Goal: Task Accomplishment & Management: Manage account settings

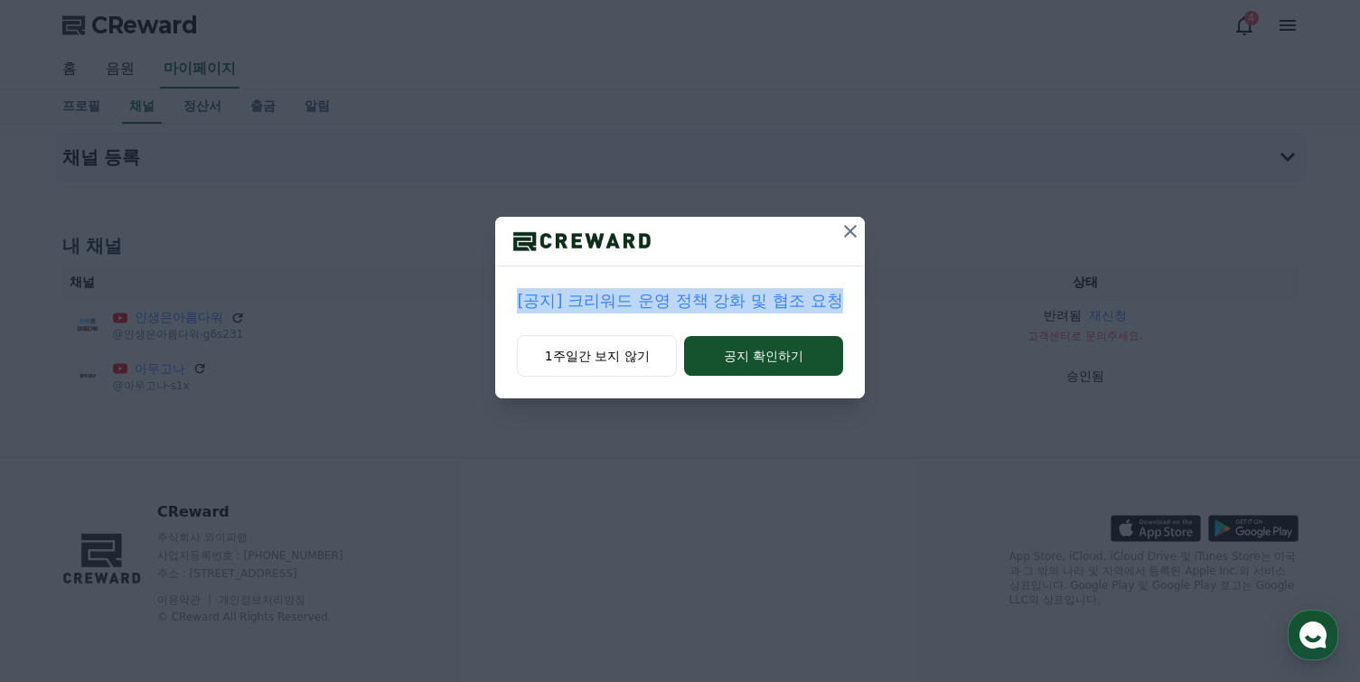
click at [839, 243] on button at bounding box center [850, 231] width 29 height 29
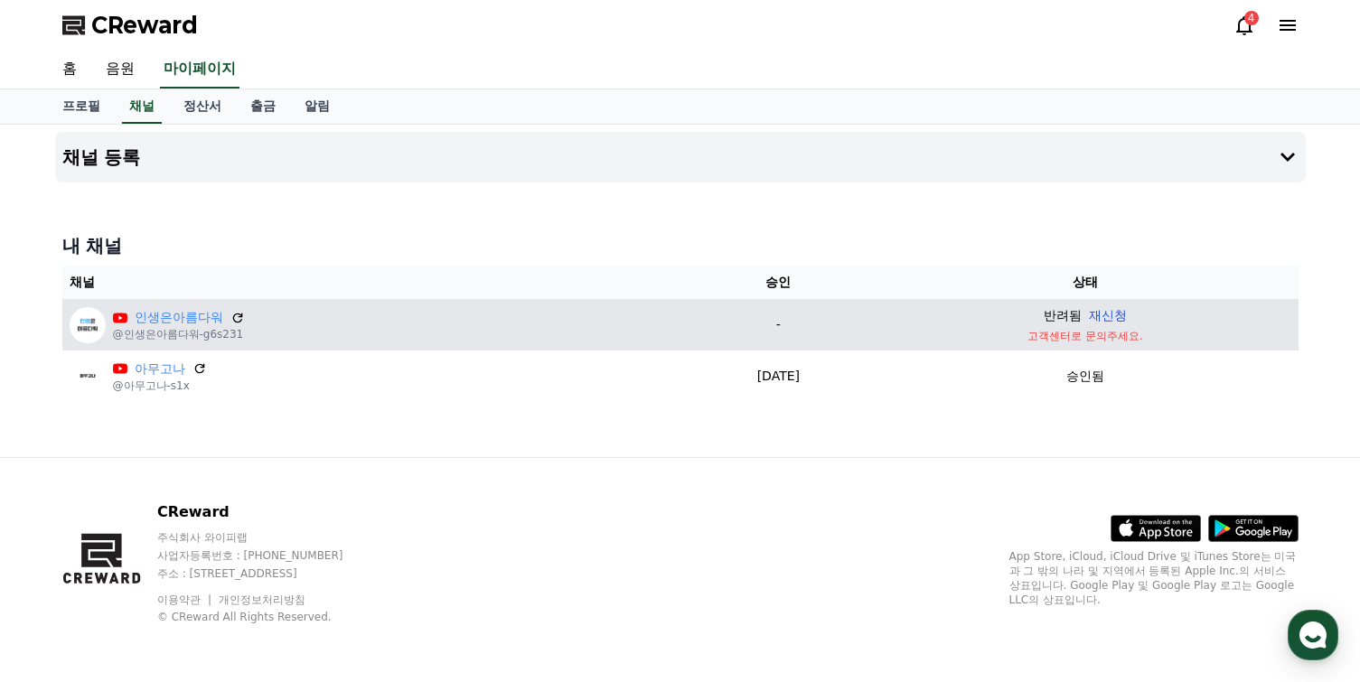
click at [1127, 309] on button "재신청" at bounding box center [1108, 315] width 38 height 19
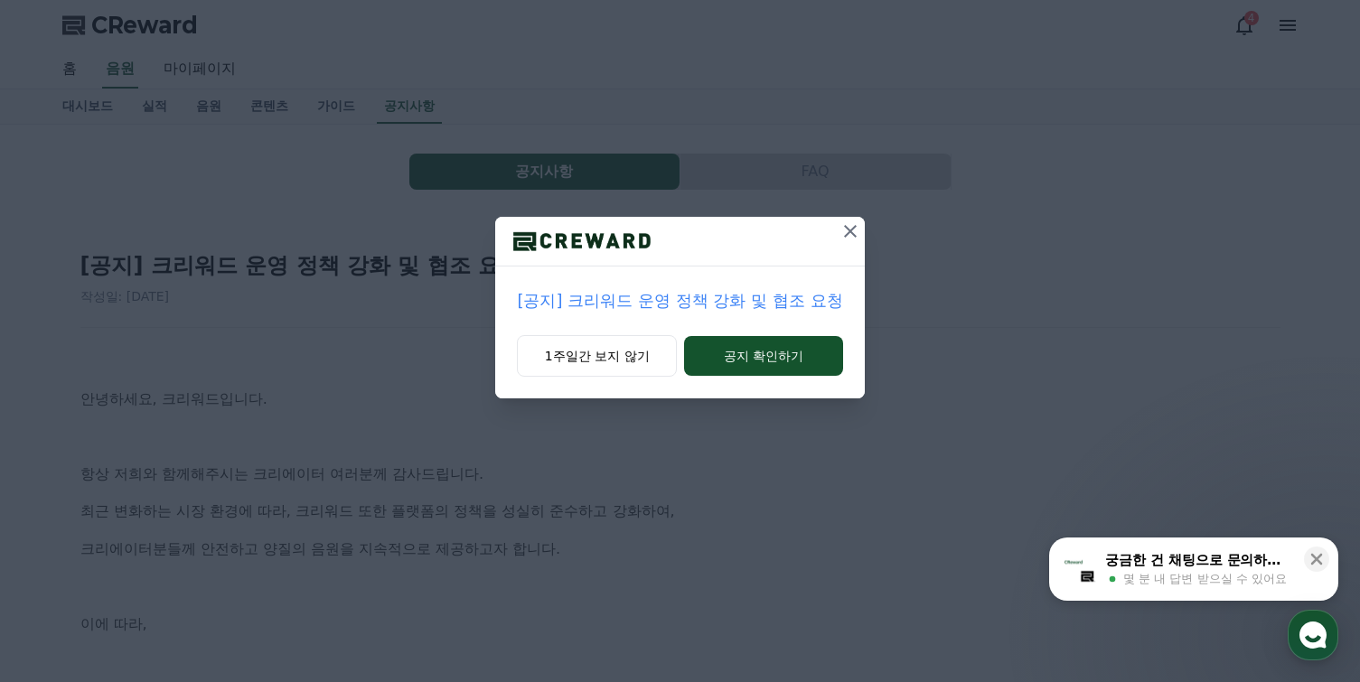
click at [802, 380] on div "1주일간 보지 않기 공지 확인하기" at bounding box center [679, 366] width 369 height 63
click at [807, 366] on button "공지 확인하기" at bounding box center [763, 356] width 158 height 40
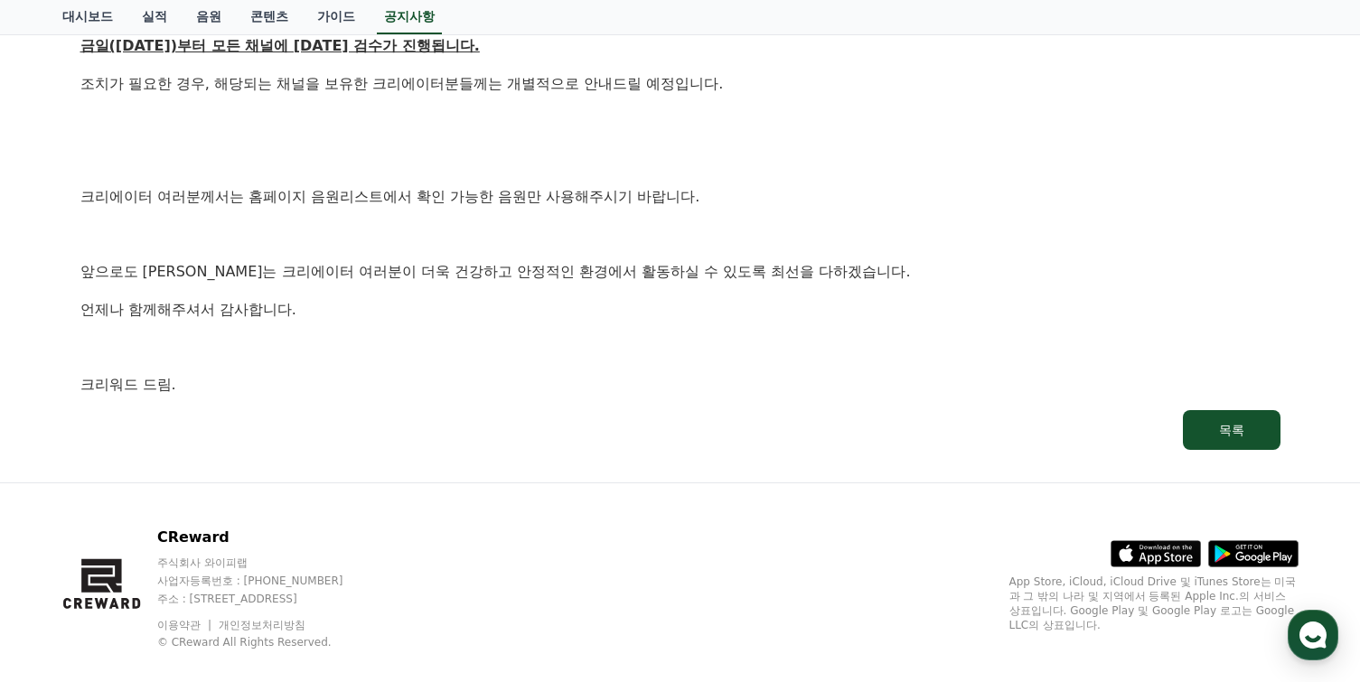
scroll to position [1108, 0]
